Goal: Information Seeking & Learning: Learn about a topic

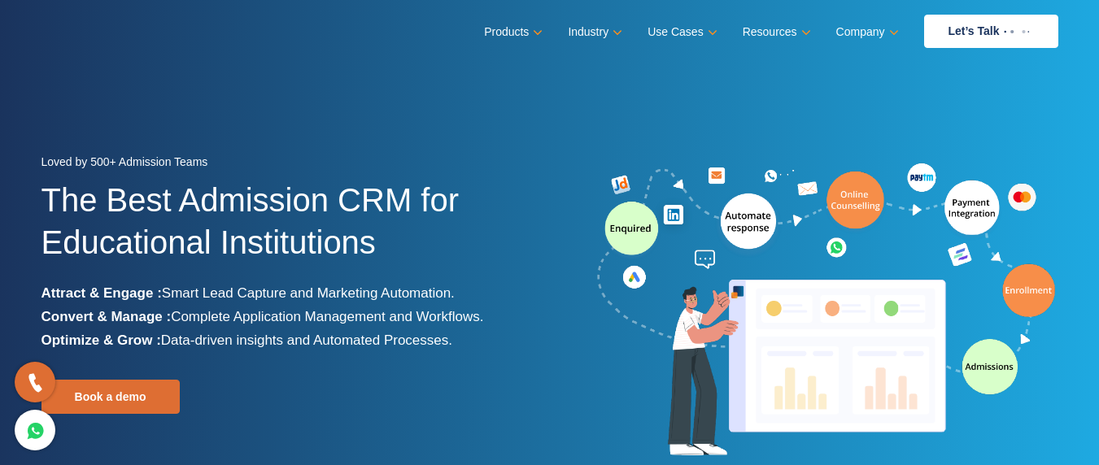
click at [530, 187] on h1 "The Best Admission CRM for Educational Institutions" at bounding box center [289, 230] width 496 height 102
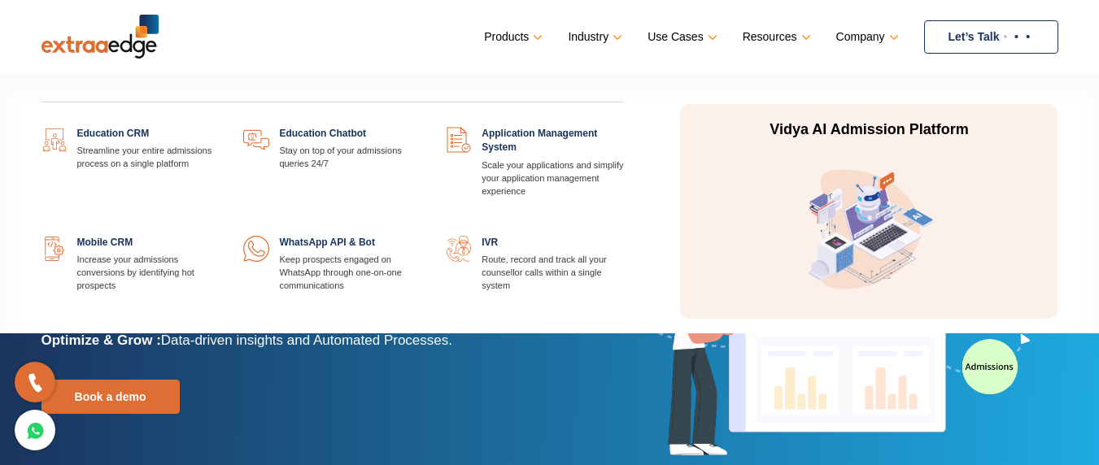
click at [421, 127] on link at bounding box center [421, 127] width 0 height 0
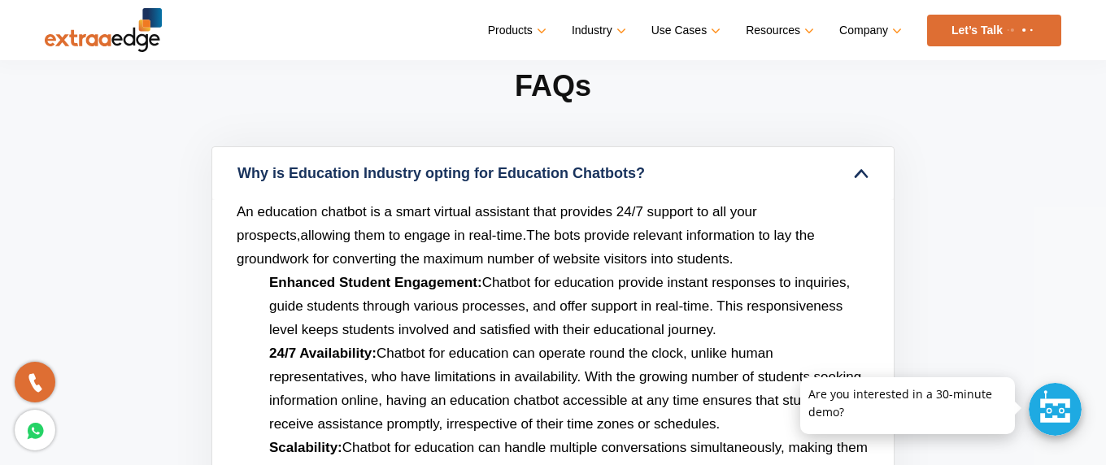
scroll to position [4648, 0]
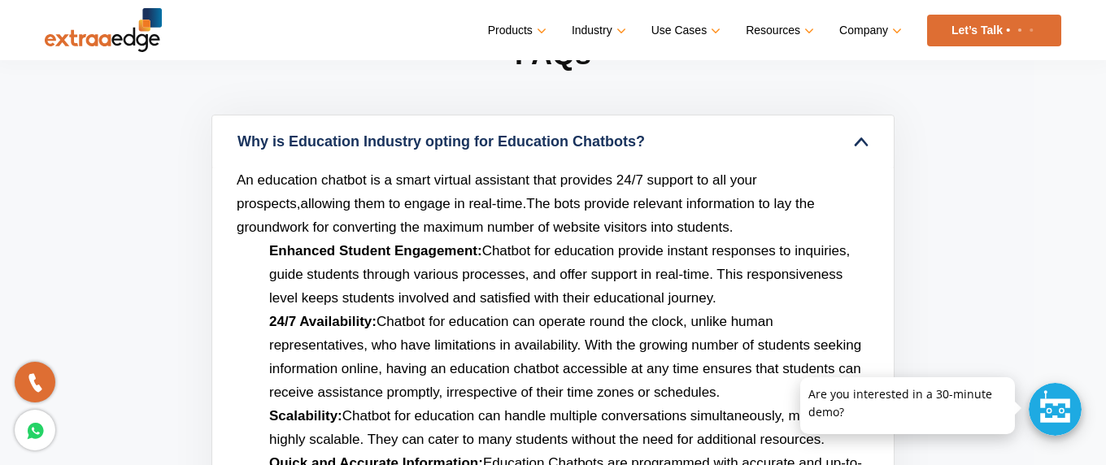
click at [651, 143] on link "Why is Education Industry opting for Education Chatbots?" at bounding box center [553, 142] width 682 height 53
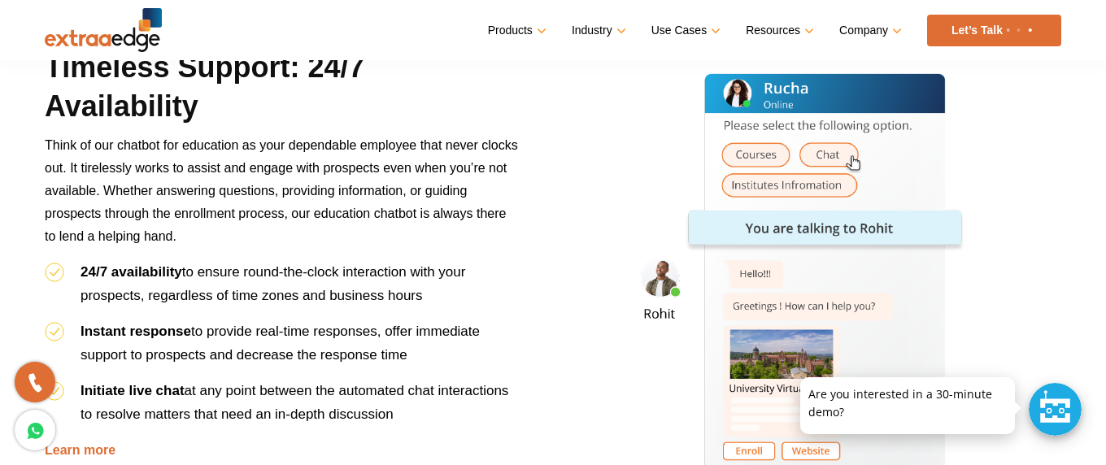
scroll to position [0, 0]
